Goal: Task Accomplishment & Management: Use online tool/utility

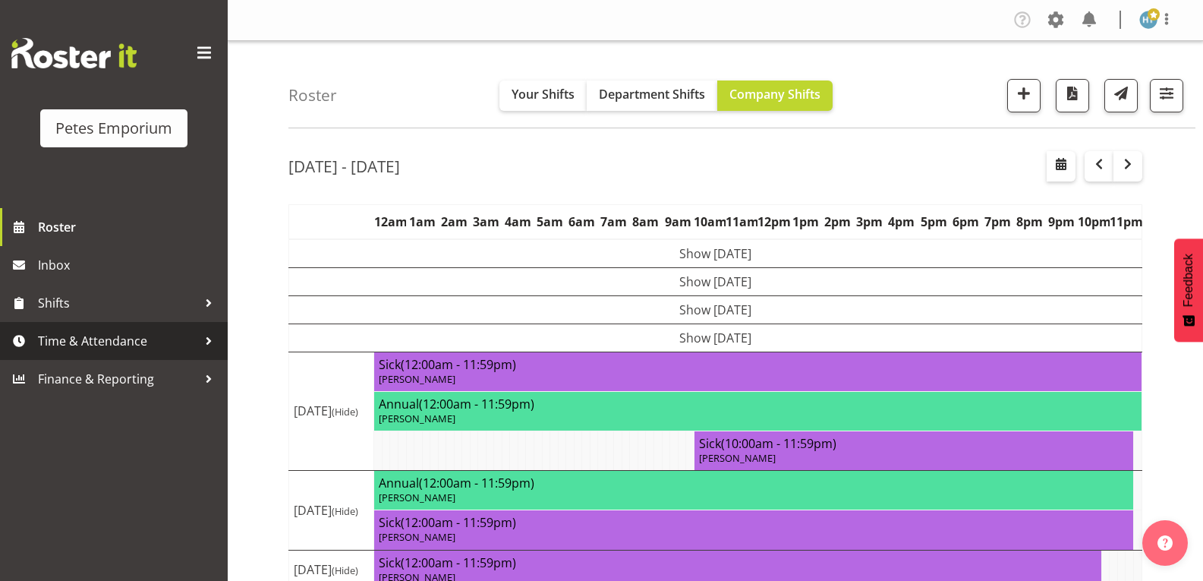
click at [106, 336] on span "Time & Attendance" at bounding box center [117, 340] width 159 height 23
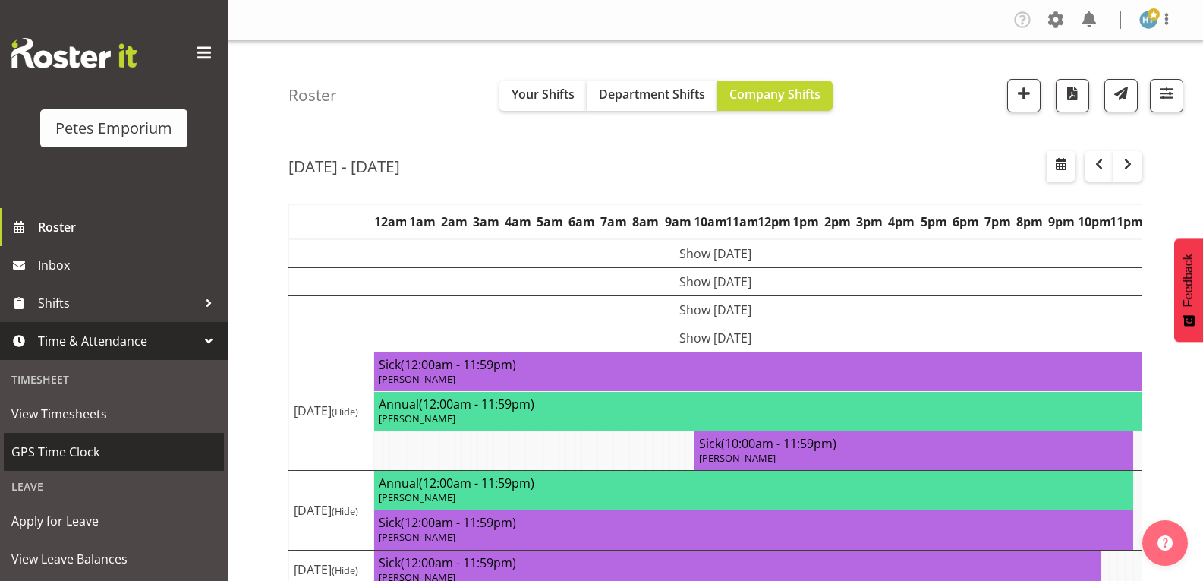
click at [78, 447] on span "GPS Time Clock" at bounding box center [113, 451] width 205 height 23
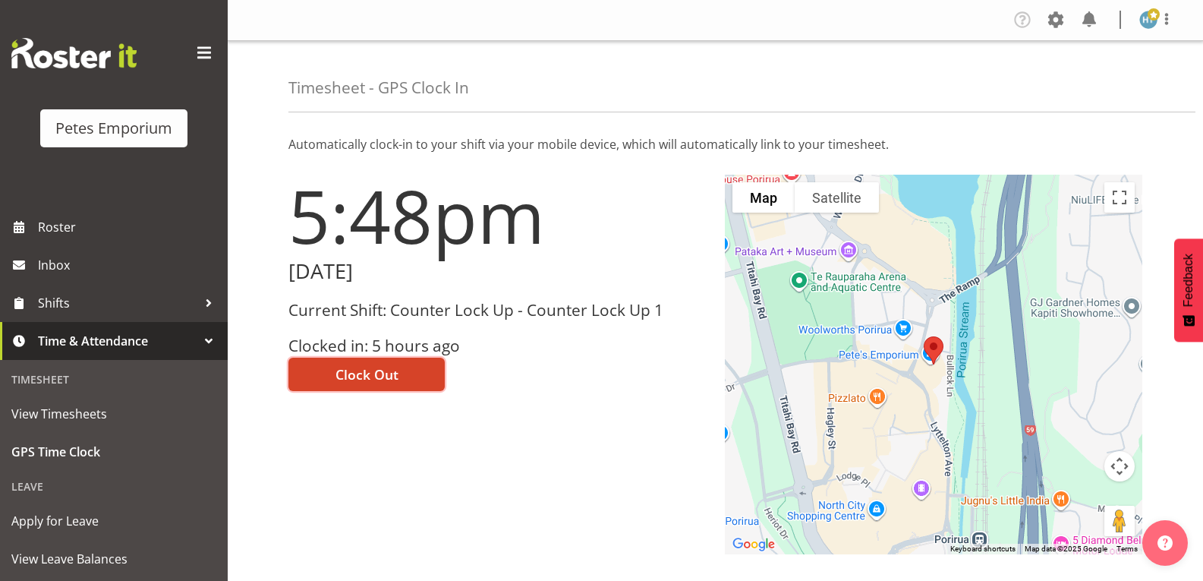
click at [383, 368] on span "Clock Out" at bounding box center [366, 374] width 63 height 20
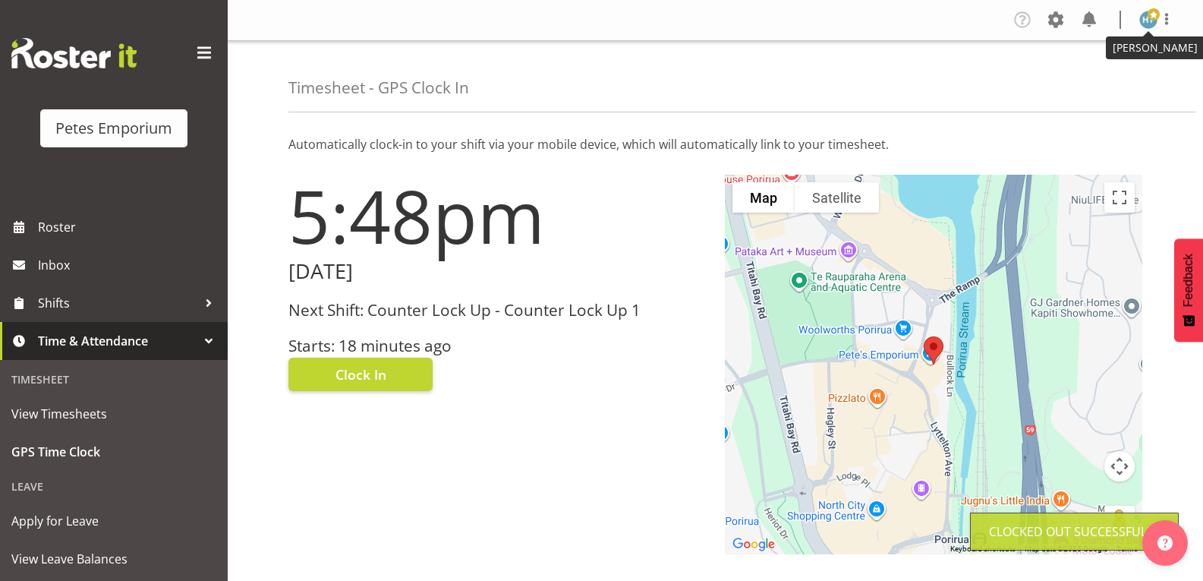
click at [1147, 22] on img at bounding box center [1148, 20] width 18 height 18
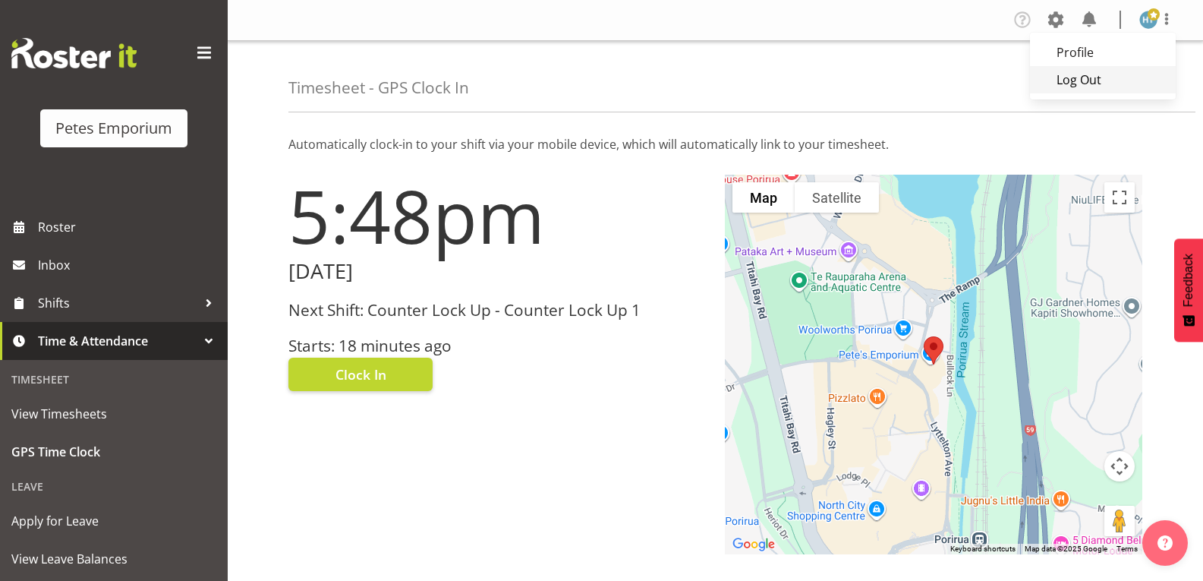
click at [1083, 80] on link "Log Out" at bounding box center [1103, 79] width 146 height 27
